Goal: Task Accomplishment & Management: Manage account settings

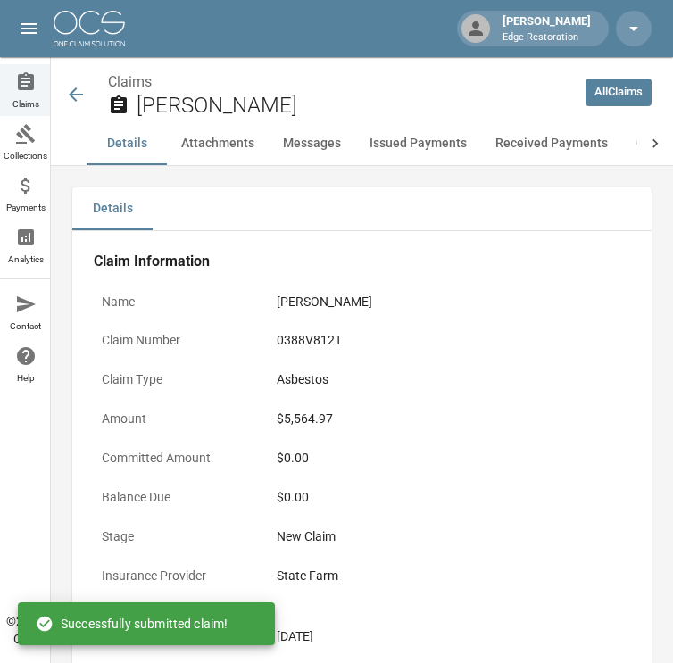
scroll to position [1663, 0]
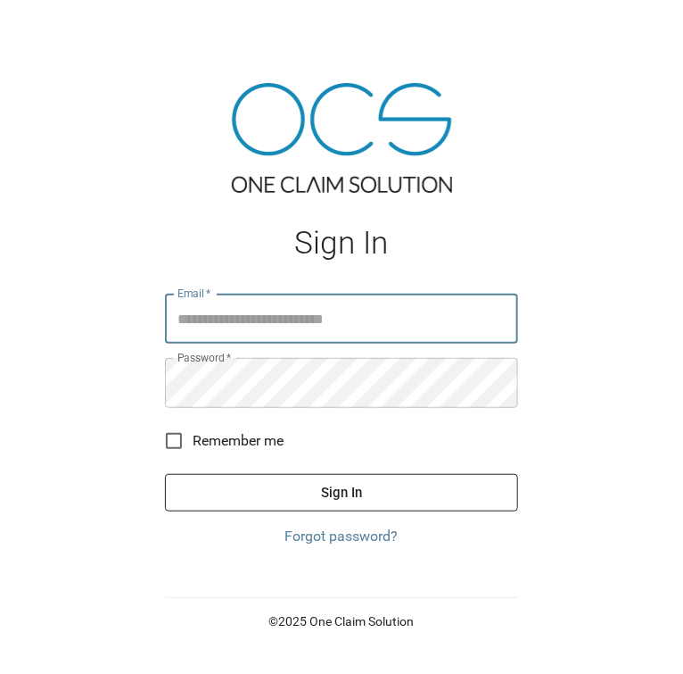
type input "**********"
click at [260, 496] on button "Sign In" at bounding box center [341, 492] width 353 height 37
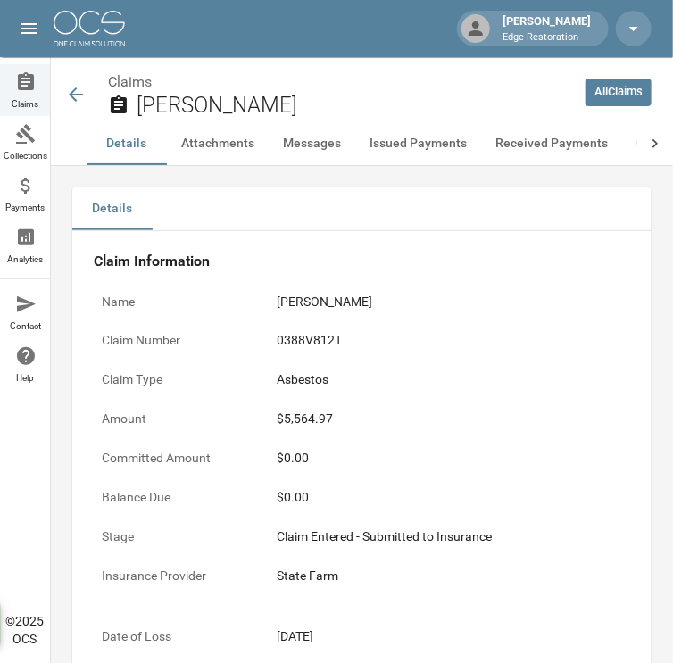
click at [109, 31] on img at bounding box center [89, 29] width 71 height 36
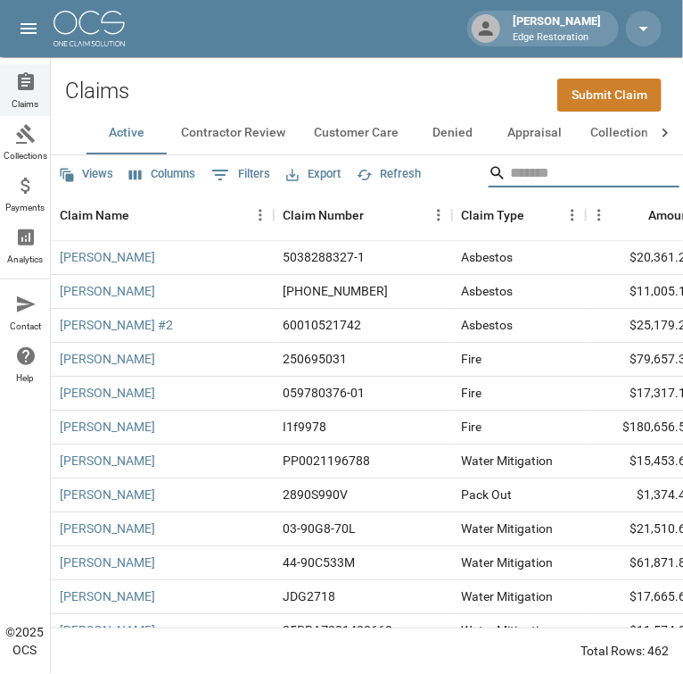
click at [623, 182] on input "Search" at bounding box center [581, 173] width 143 height 29
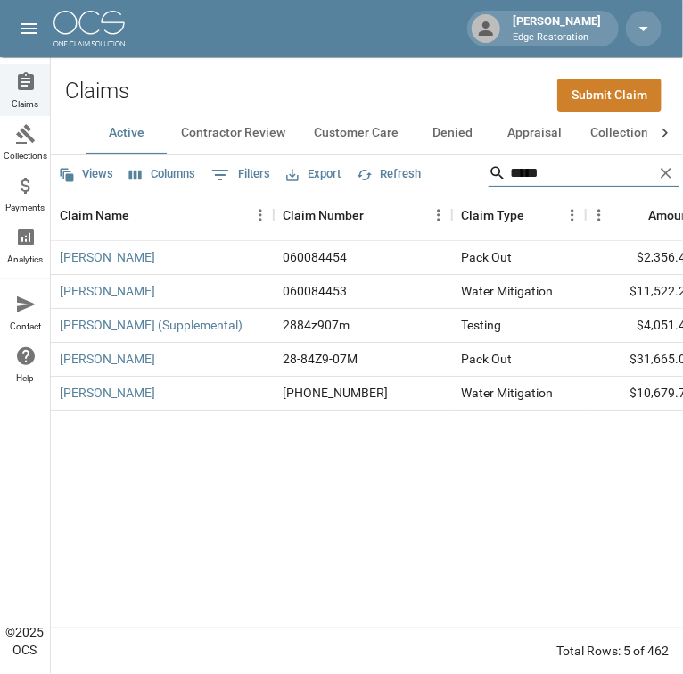
type input "*****"
click at [664, 132] on icon at bounding box center [666, 133] width 18 height 18
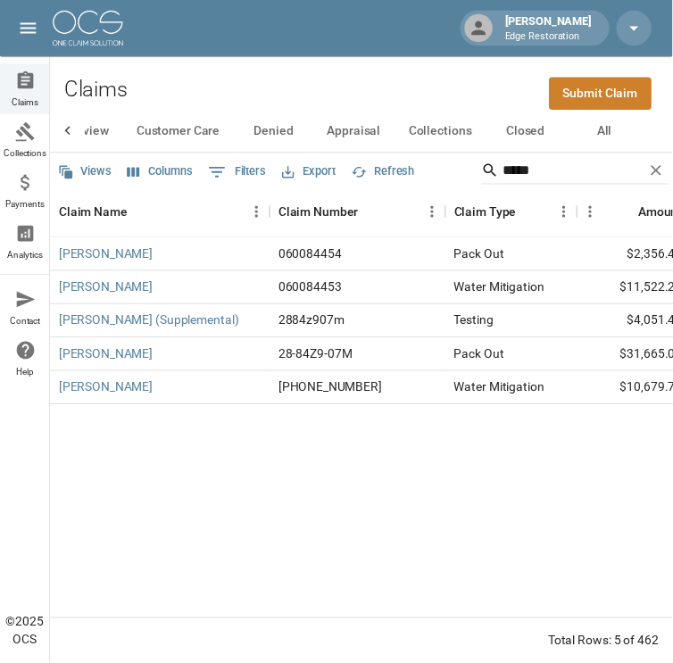
scroll to position [0, 176]
click at [613, 134] on button "All" at bounding box center [614, 133] width 80 height 43
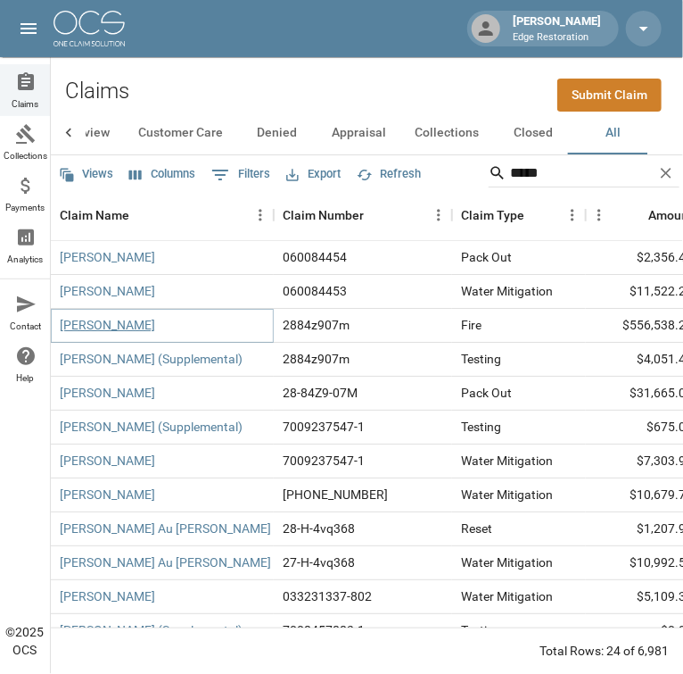
click at [122, 325] on link "Brandon Young" at bounding box center [107, 325] width 95 height 18
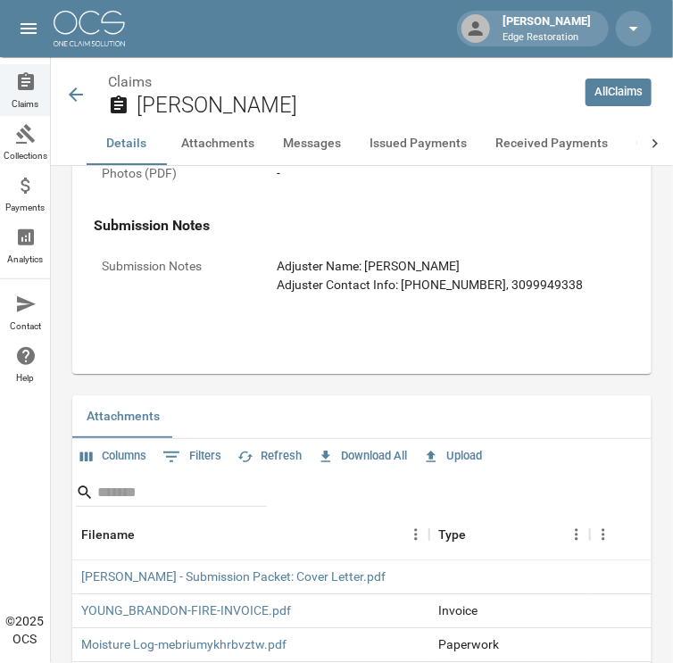
scroll to position [1498, 0]
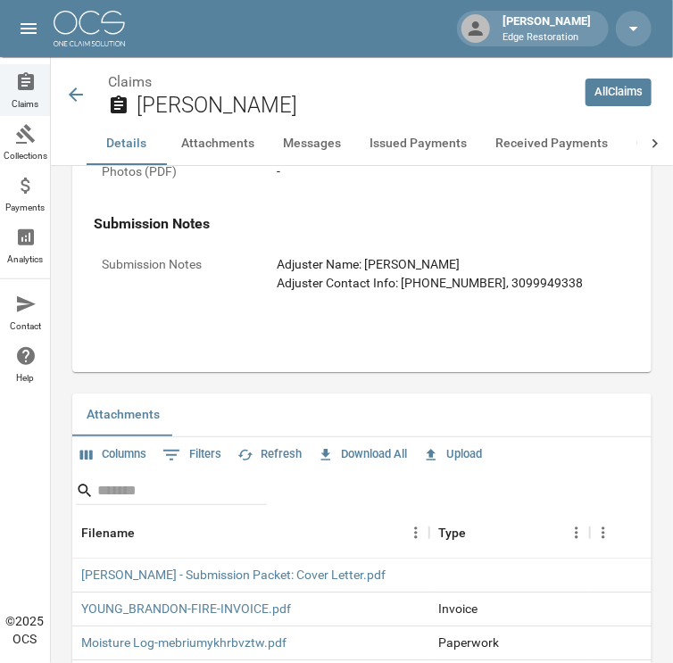
click at [475, 457] on button "Upload" at bounding box center [452, 455] width 68 height 28
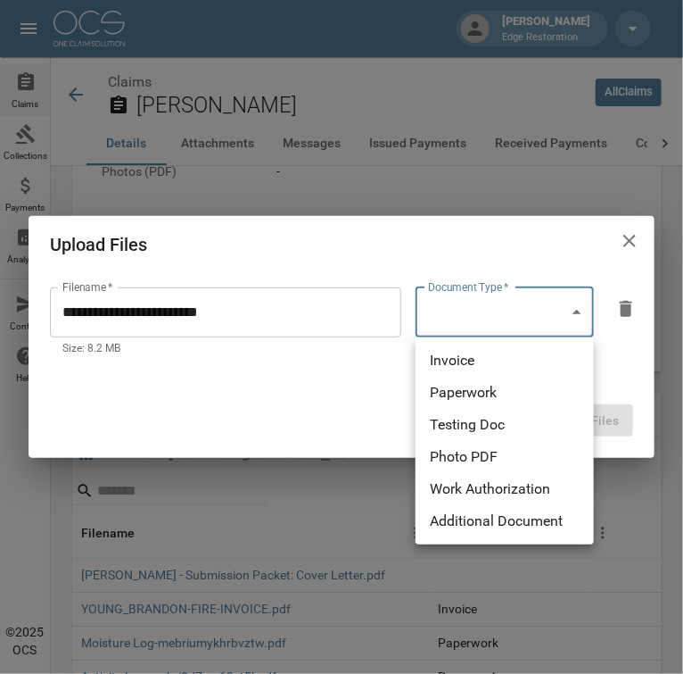
drag, startPoint x: 516, startPoint y: 351, endPoint x: 517, endPoint y: 360, distance: 10.0
click at [516, 351] on li "Invoice" at bounding box center [505, 360] width 178 height 32
type input "********"
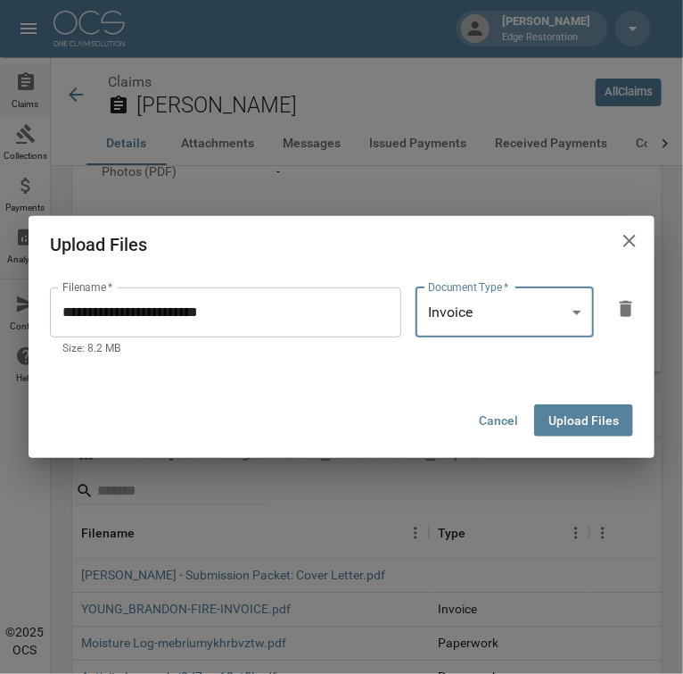
click at [574, 426] on button "Upload Files" at bounding box center [583, 420] width 99 height 33
